Goal: Find specific page/section: Find specific page/section

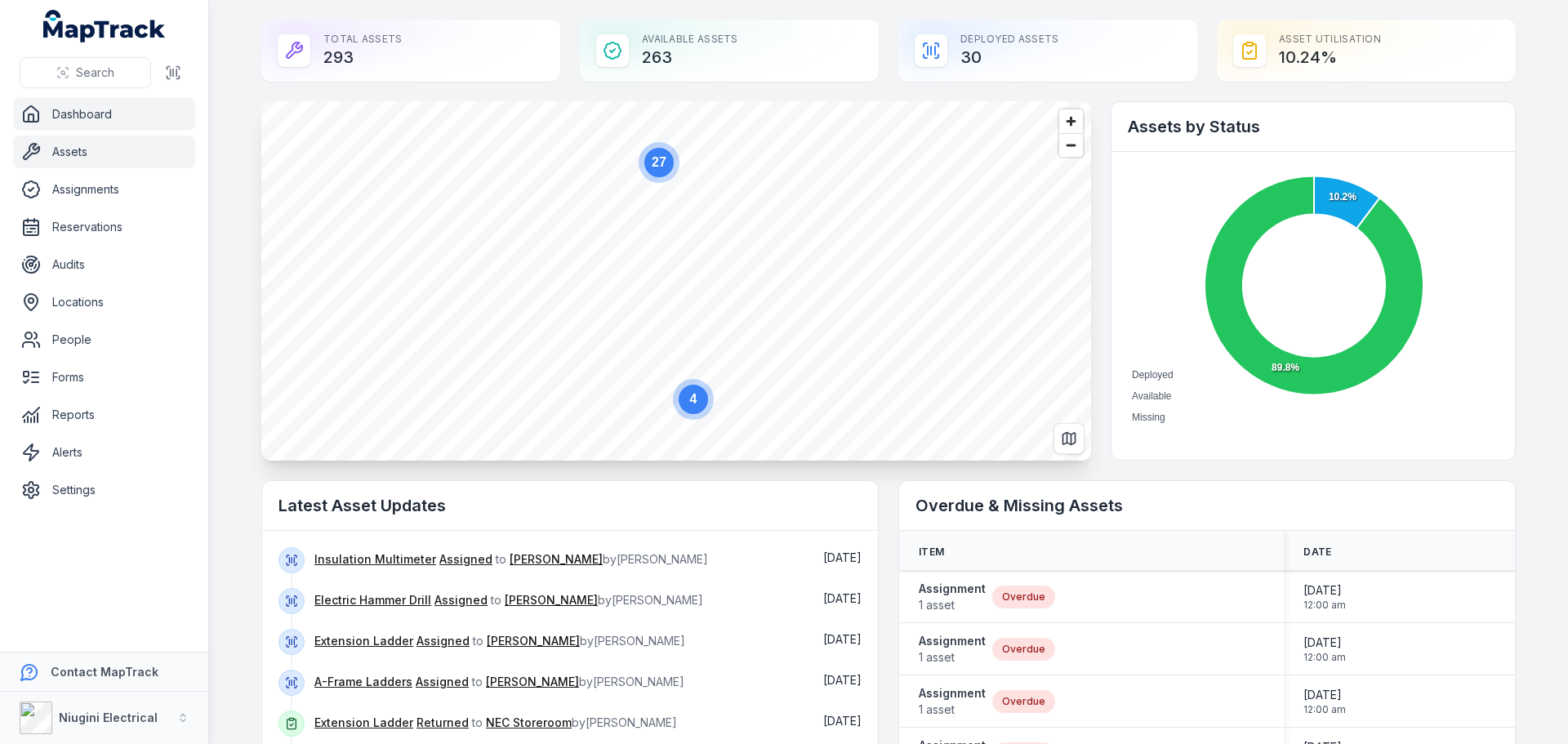
click at [71, 155] on link "Assets" at bounding box center [104, 152] width 182 height 33
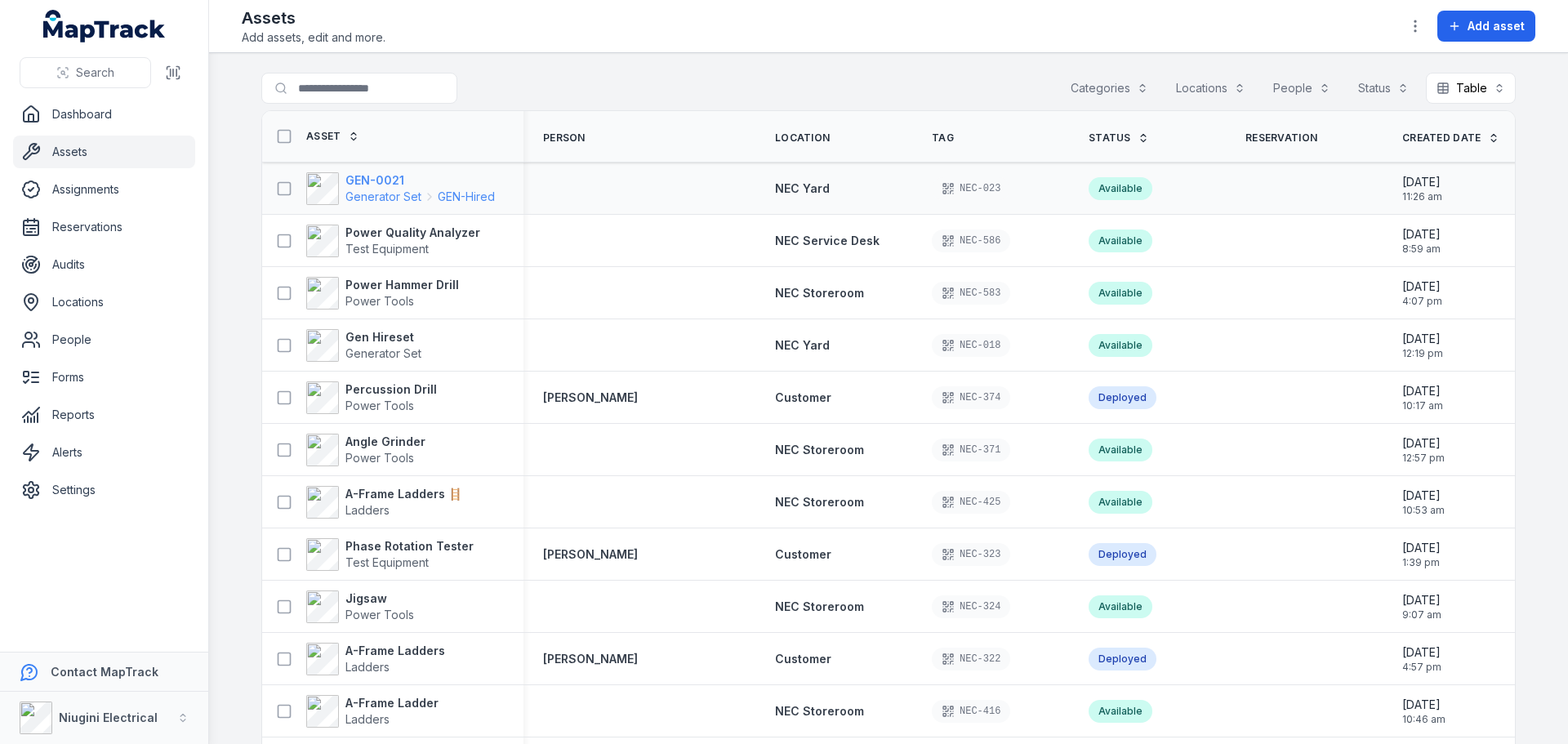
click at [353, 189] on span "Generator Set" at bounding box center [383, 197] width 76 height 16
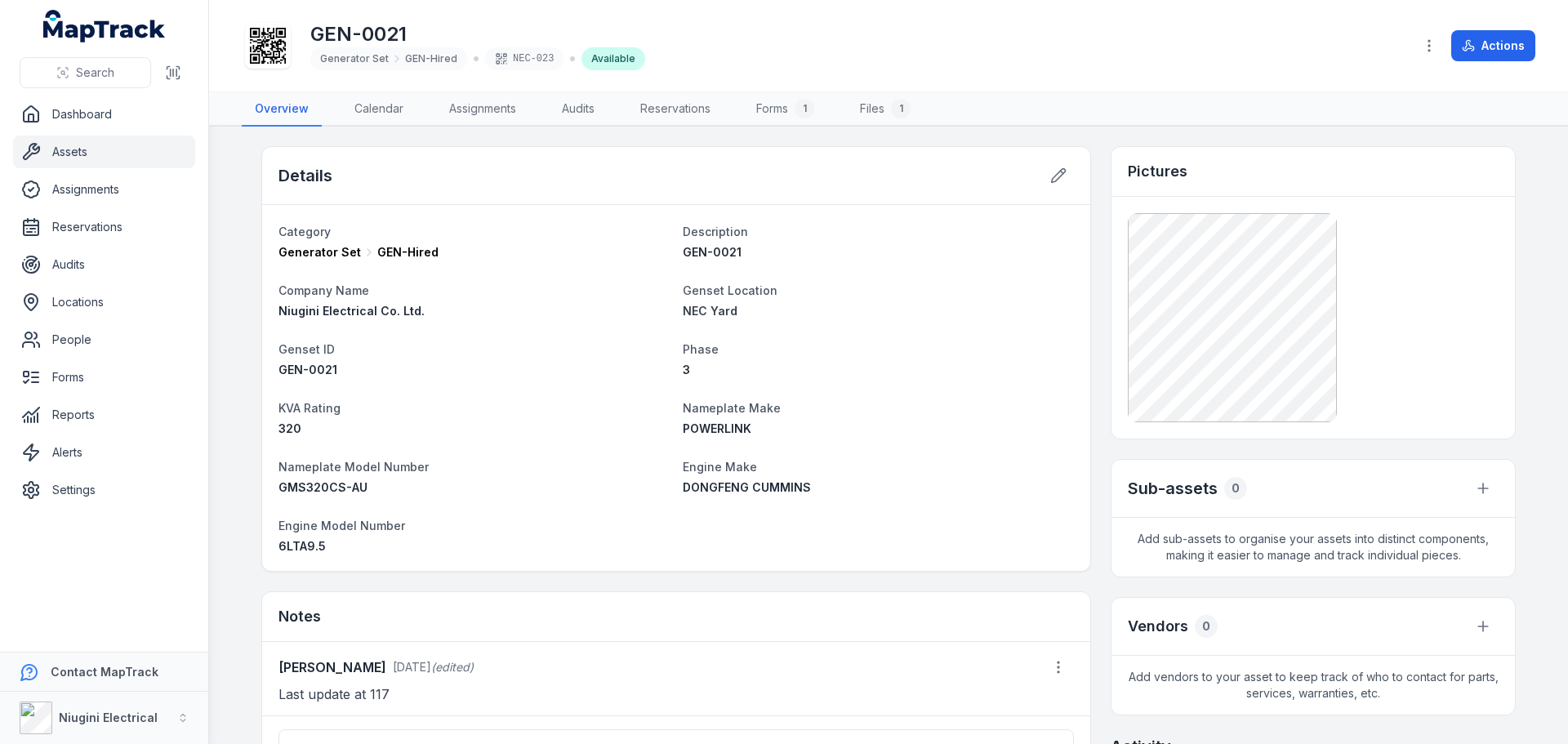
click at [64, 146] on link "Assets" at bounding box center [104, 152] width 182 height 33
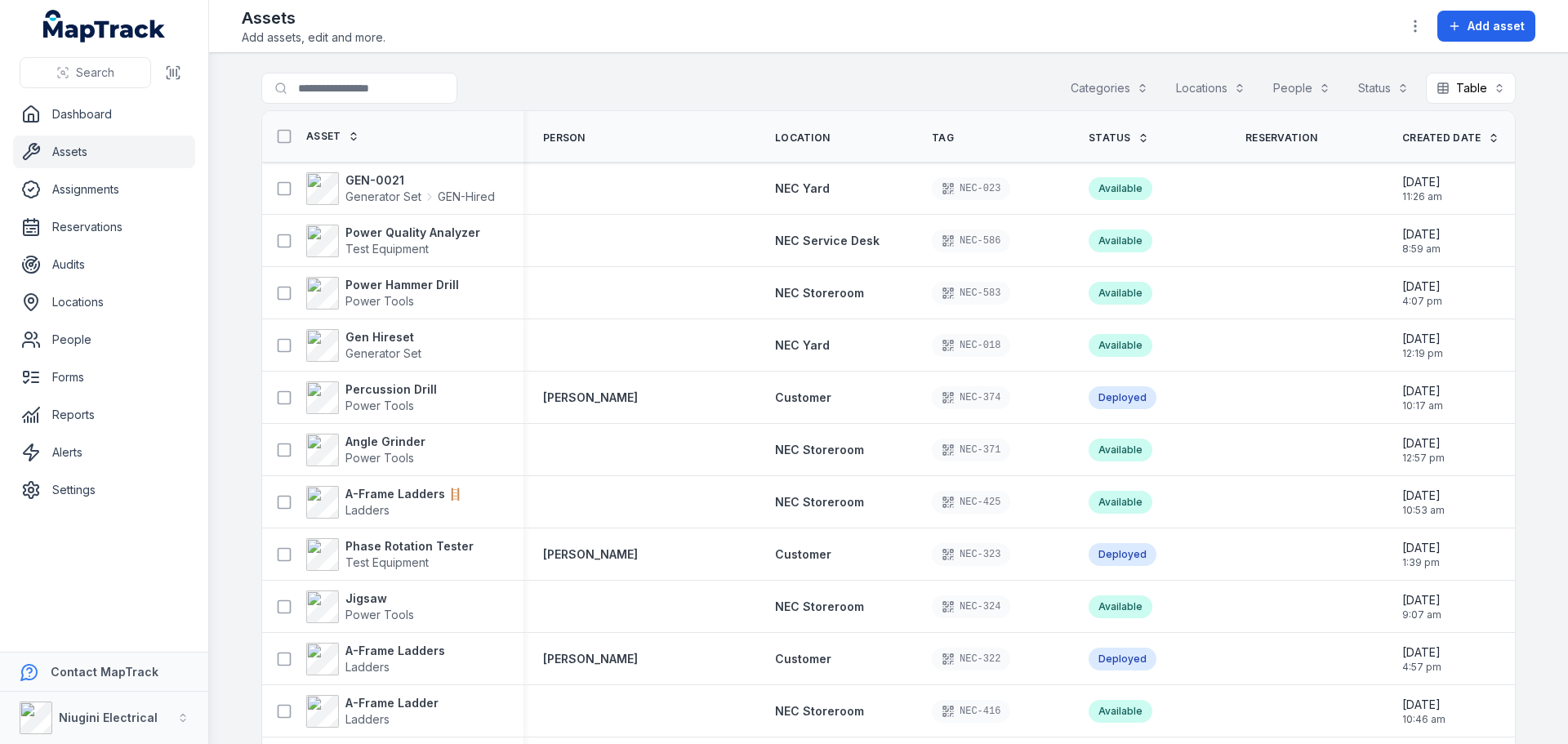
click at [1211, 87] on button "Locations" at bounding box center [1211, 88] width 90 height 31
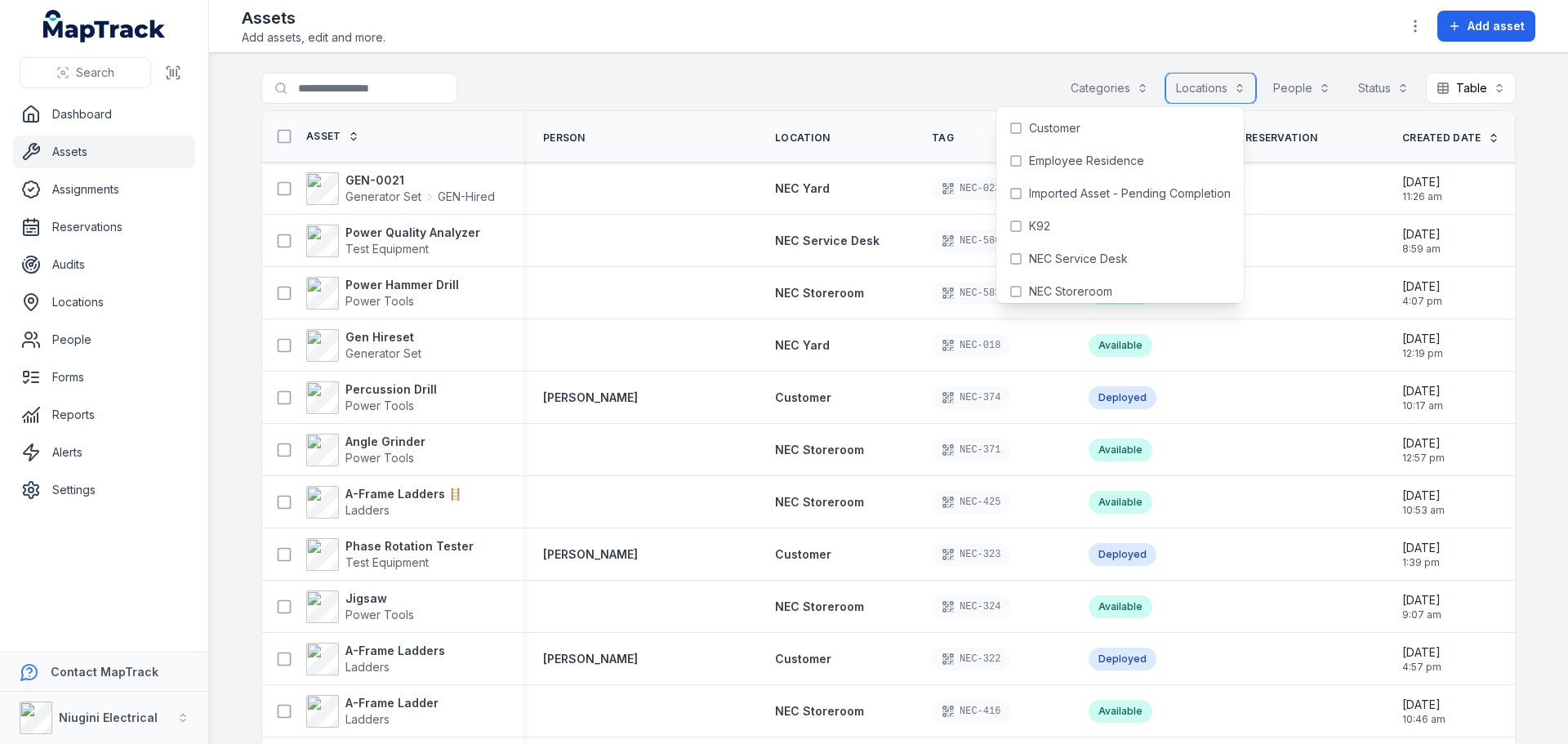
click at [1099, 87] on button "Categories" at bounding box center [1109, 88] width 99 height 31
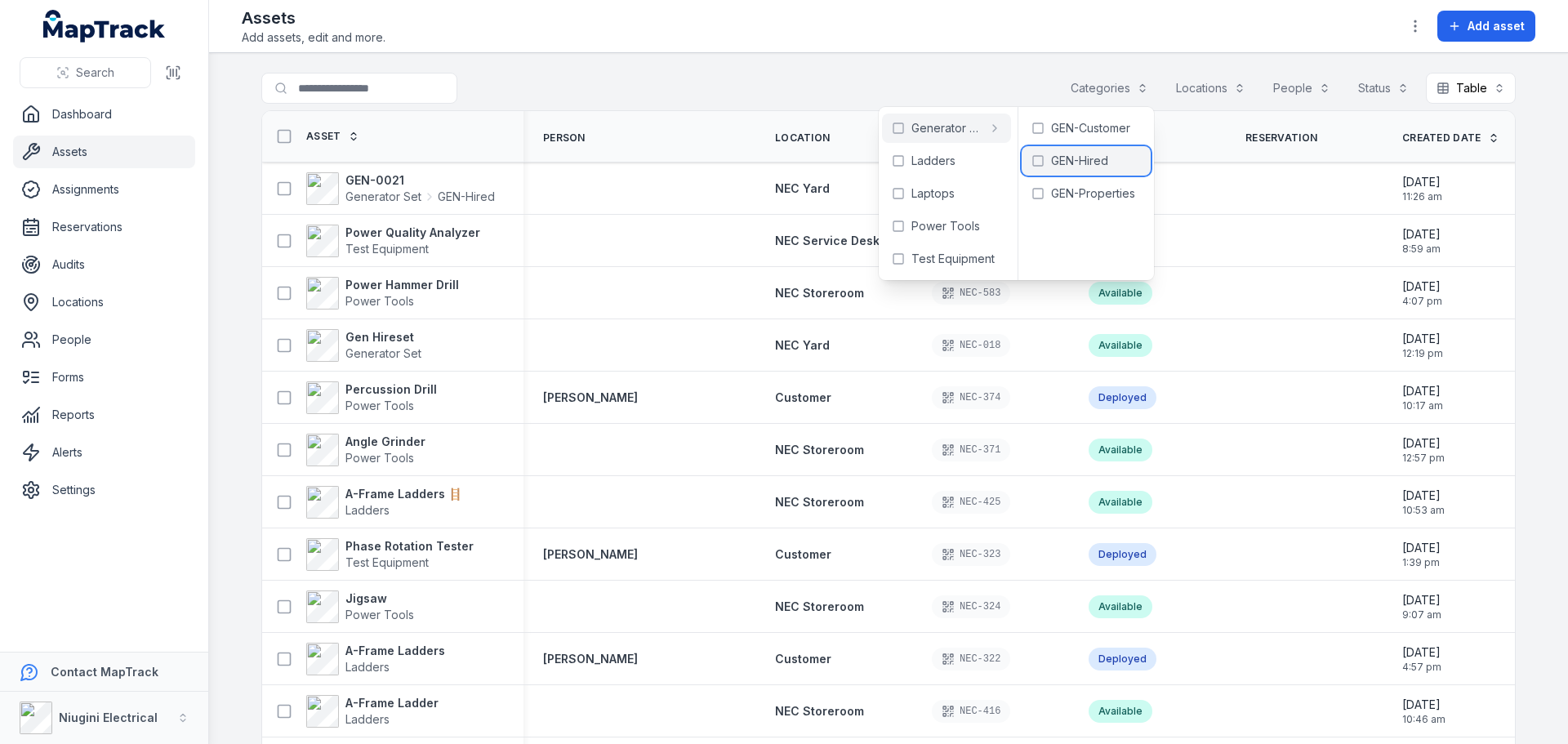
click at [1070, 159] on span "GEN-Hired" at bounding box center [1080, 161] width 58 height 16
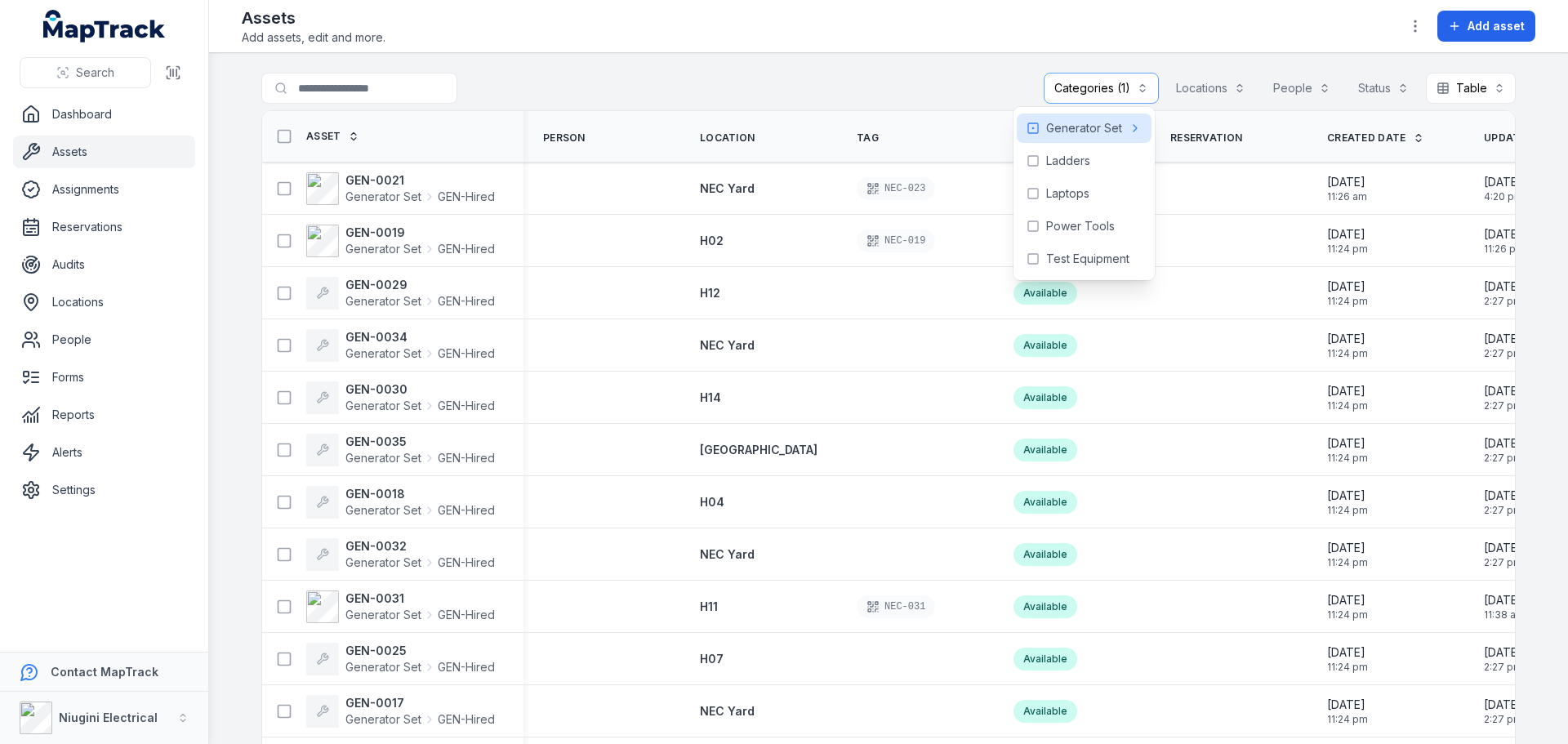
click at [653, 72] on main "**********" at bounding box center [888, 399] width 1359 height 691
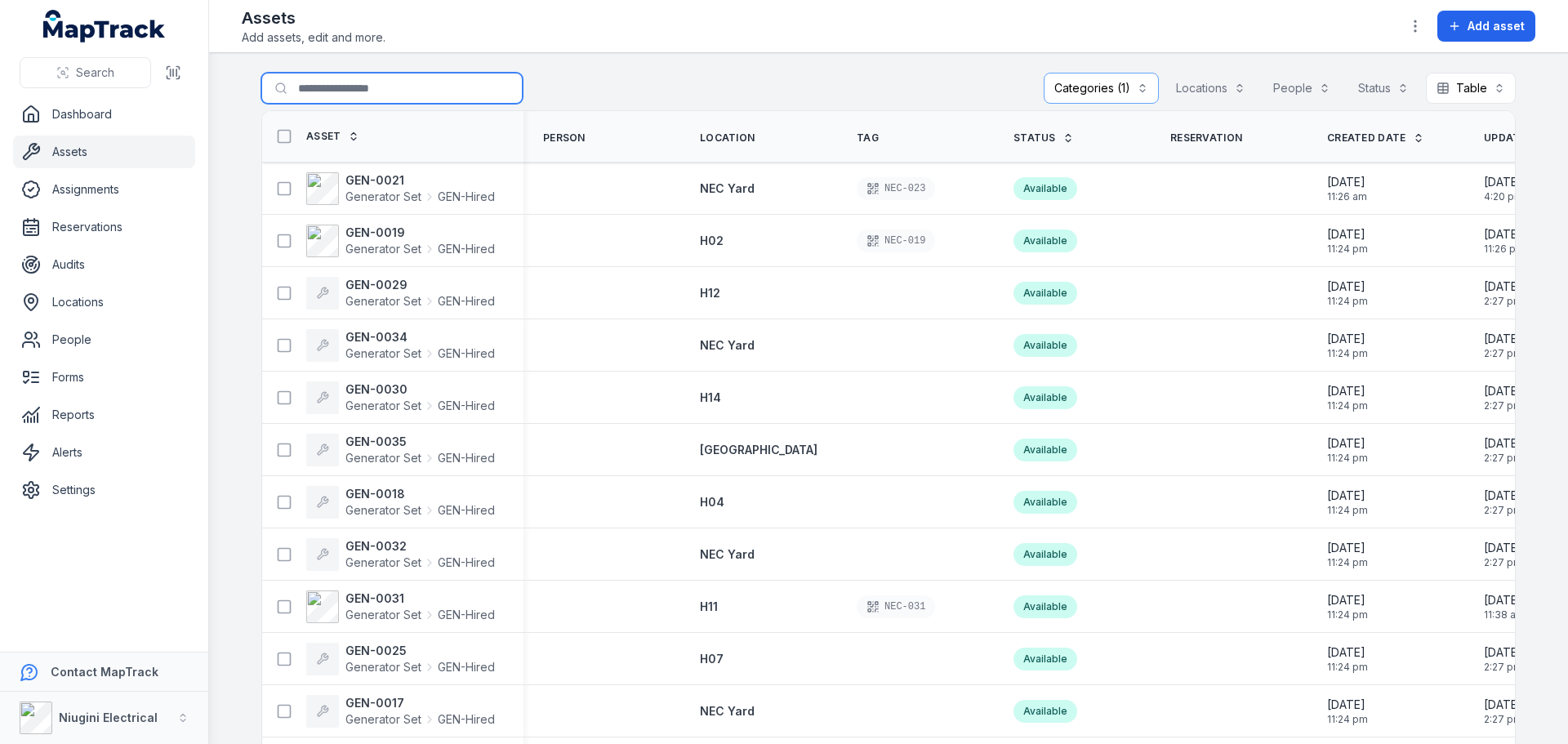
click at [399, 90] on input "Search for assets" at bounding box center [392, 88] width 261 height 31
type input "*"
click at [360, 300] on span "Generator Set" at bounding box center [383, 302] width 76 height 16
